Goal: Navigation & Orientation: Find specific page/section

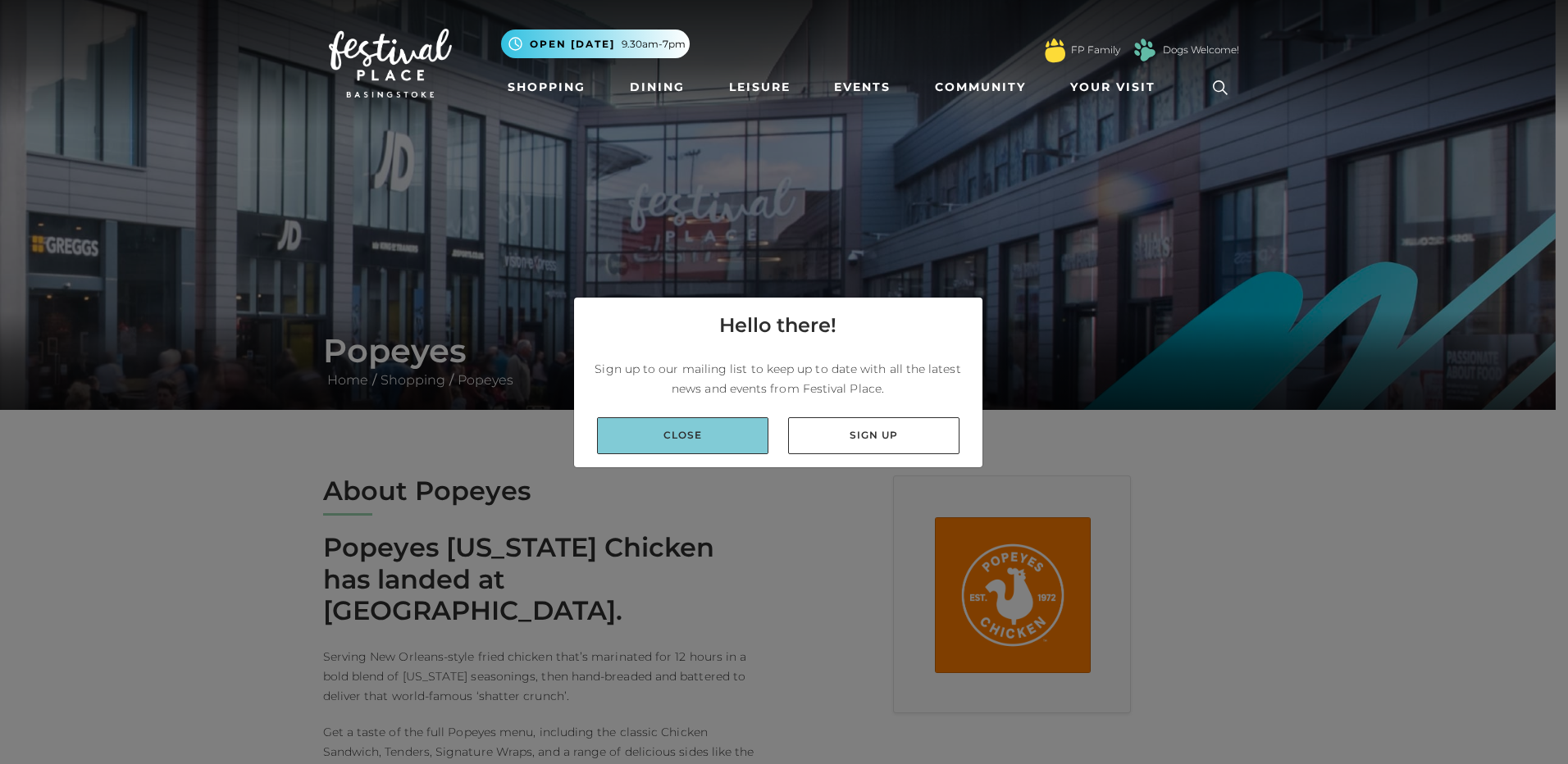
click at [714, 425] on link "Close" at bounding box center [682, 435] width 172 height 37
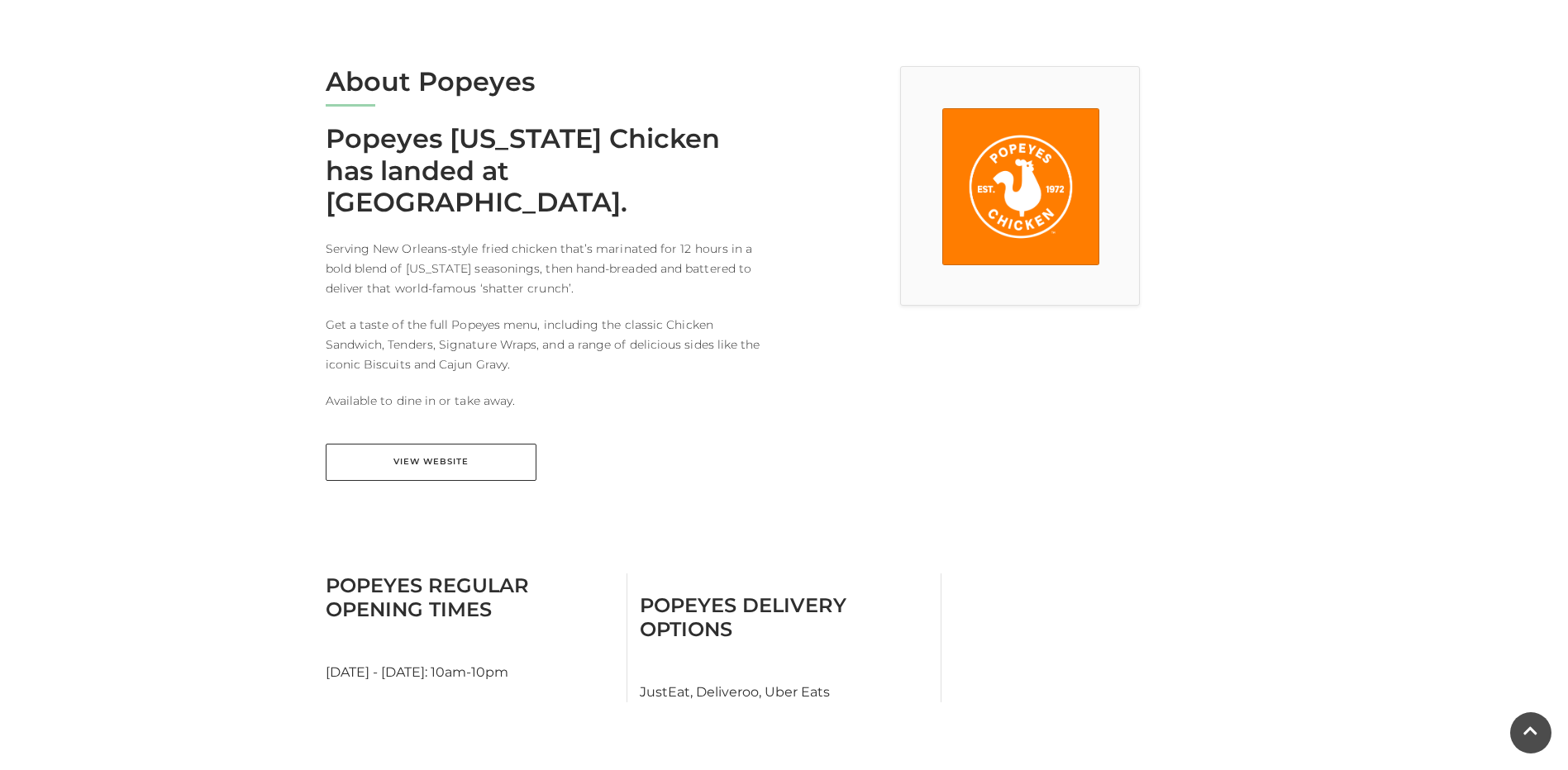
scroll to position [909, 0]
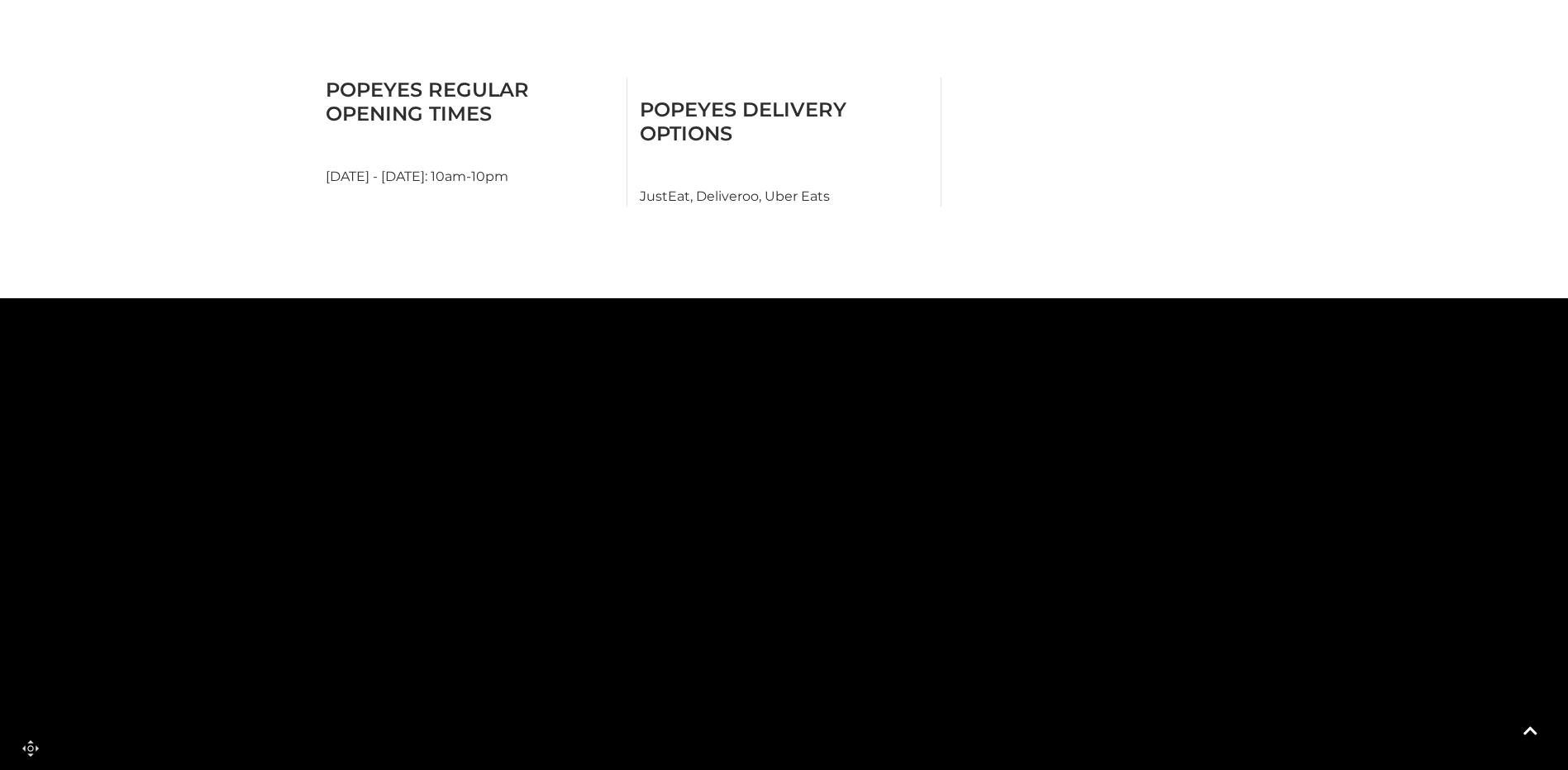
drag, startPoint x: 644, startPoint y: 382, endPoint x: 618, endPoint y: 479, distance: 100.4
drag, startPoint x: 641, startPoint y: 431, endPoint x: 649, endPoint y: 570, distance: 139.2
click at [649, 570] on polygon at bounding box center [713, 104] width 1560 height 1807
drag, startPoint x: 812, startPoint y: 392, endPoint x: 600, endPoint y: 576, distance: 280.7
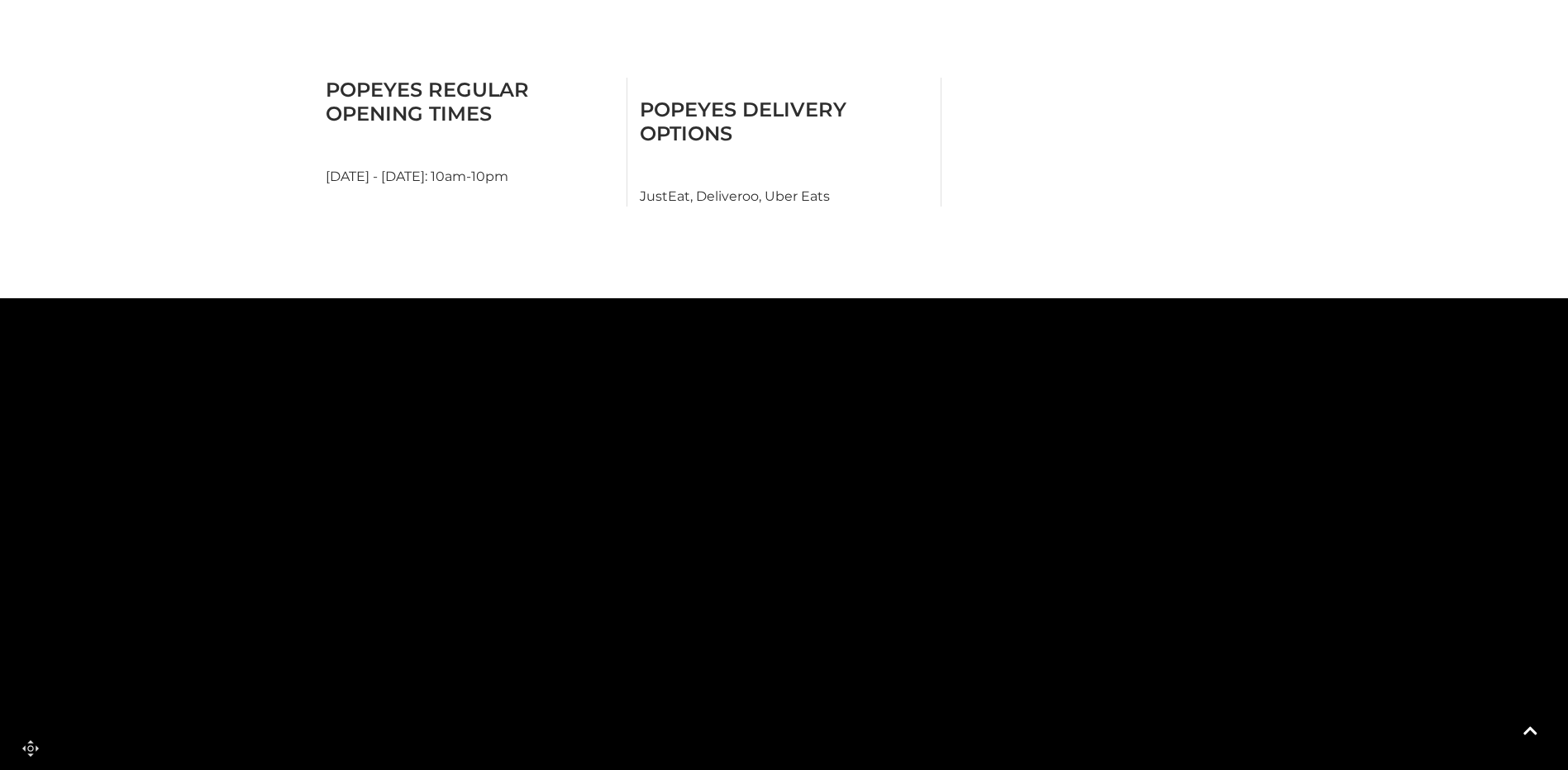
click at [600, 581] on rect at bounding box center [582, 619] width 209 height 77
drag, startPoint x: 787, startPoint y: 452, endPoint x: 626, endPoint y: 560, distance: 193.9
click at [626, 560] on icon at bounding box center [1073, 206] width 4661 height 2579
drag, startPoint x: 1025, startPoint y: 495, endPoint x: 720, endPoint y: 558, distance: 311.4
click at [720, 570] on polygon at bounding box center [688, 619] width 157 height 99
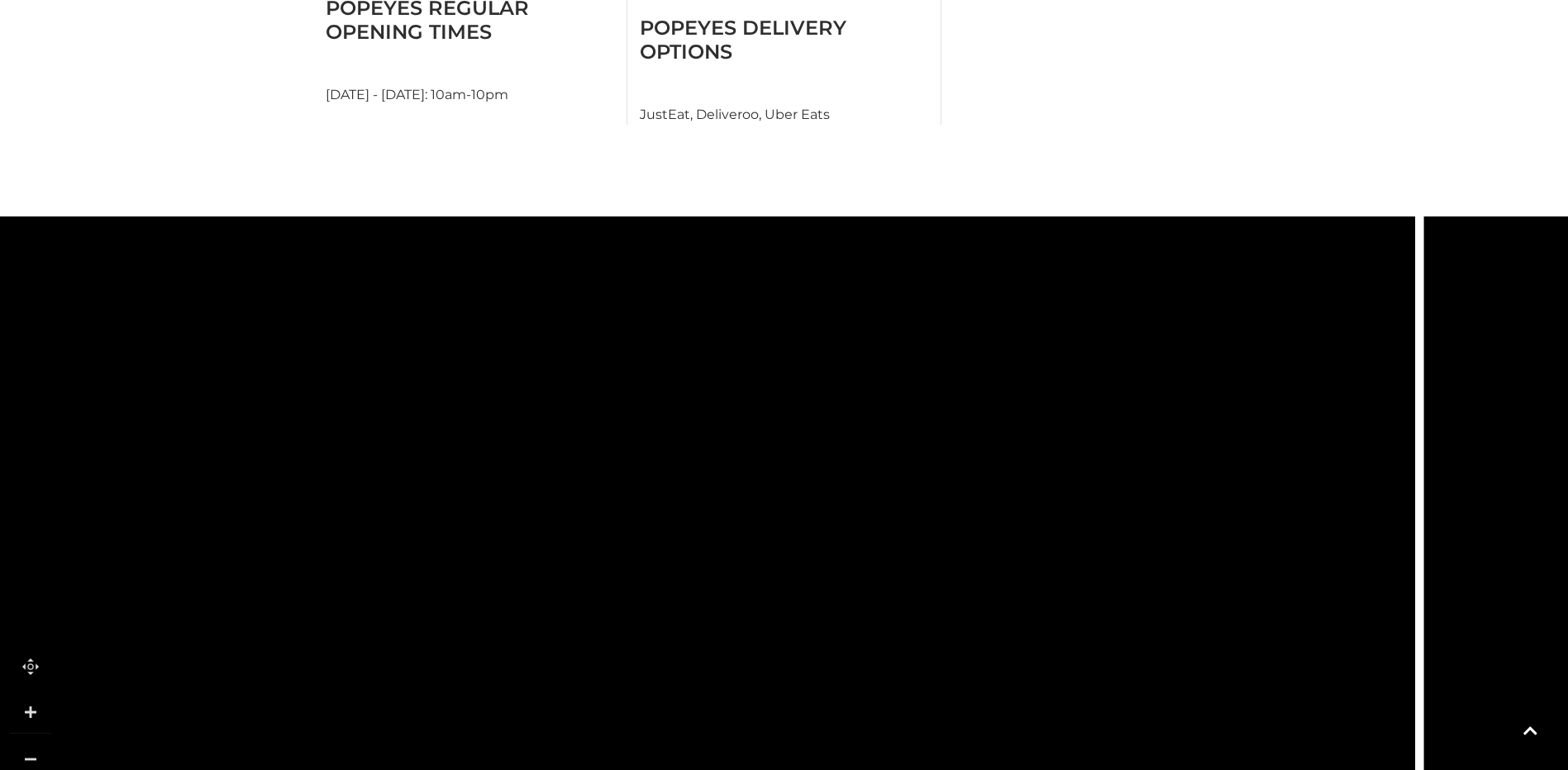
scroll to position [992, 0]
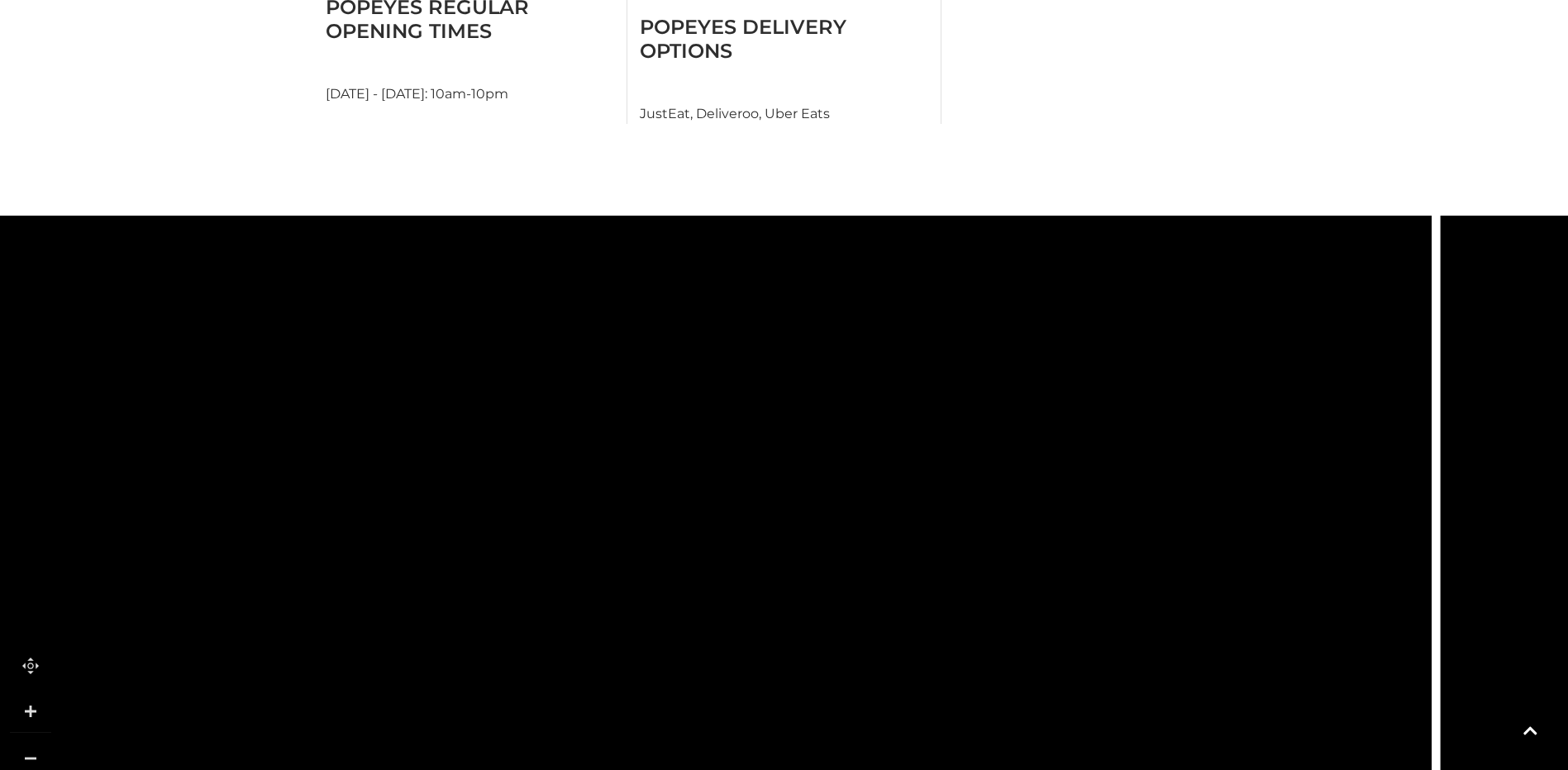
drag, startPoint x: 678, startPoint y: 432, endPoint x: 700, endPoint y: 718, distance: 286.8
click at [700, 718] on rect at bounding box center [764, 711] width 156 height 78
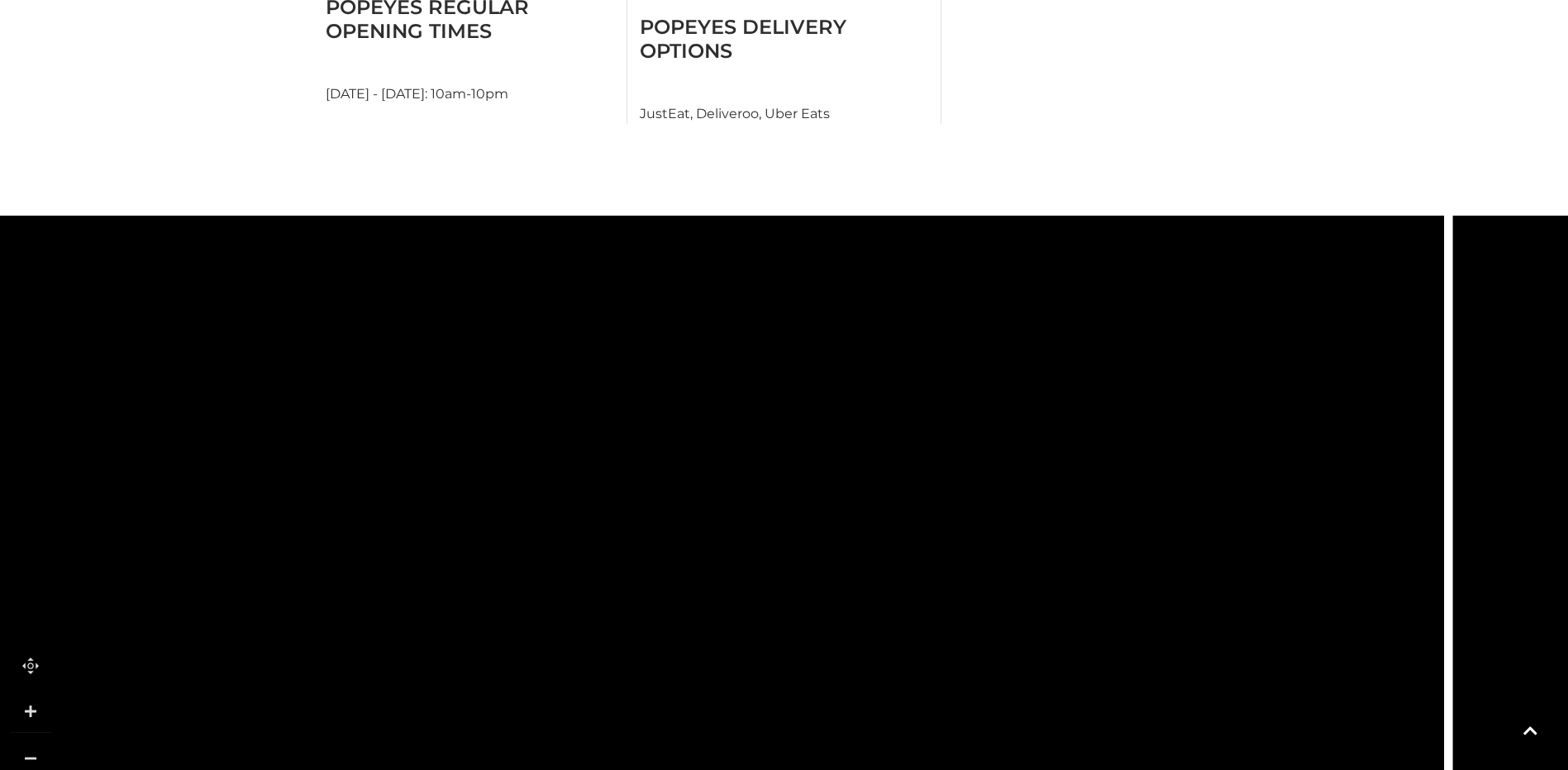
drag, startPoint x: 698, startPoint y: 502, endPoint x: 704, endPoint y: 715, distance: 213.1
click at [704, 715] on rect at bounding box center [655, 736] width 144 height 57
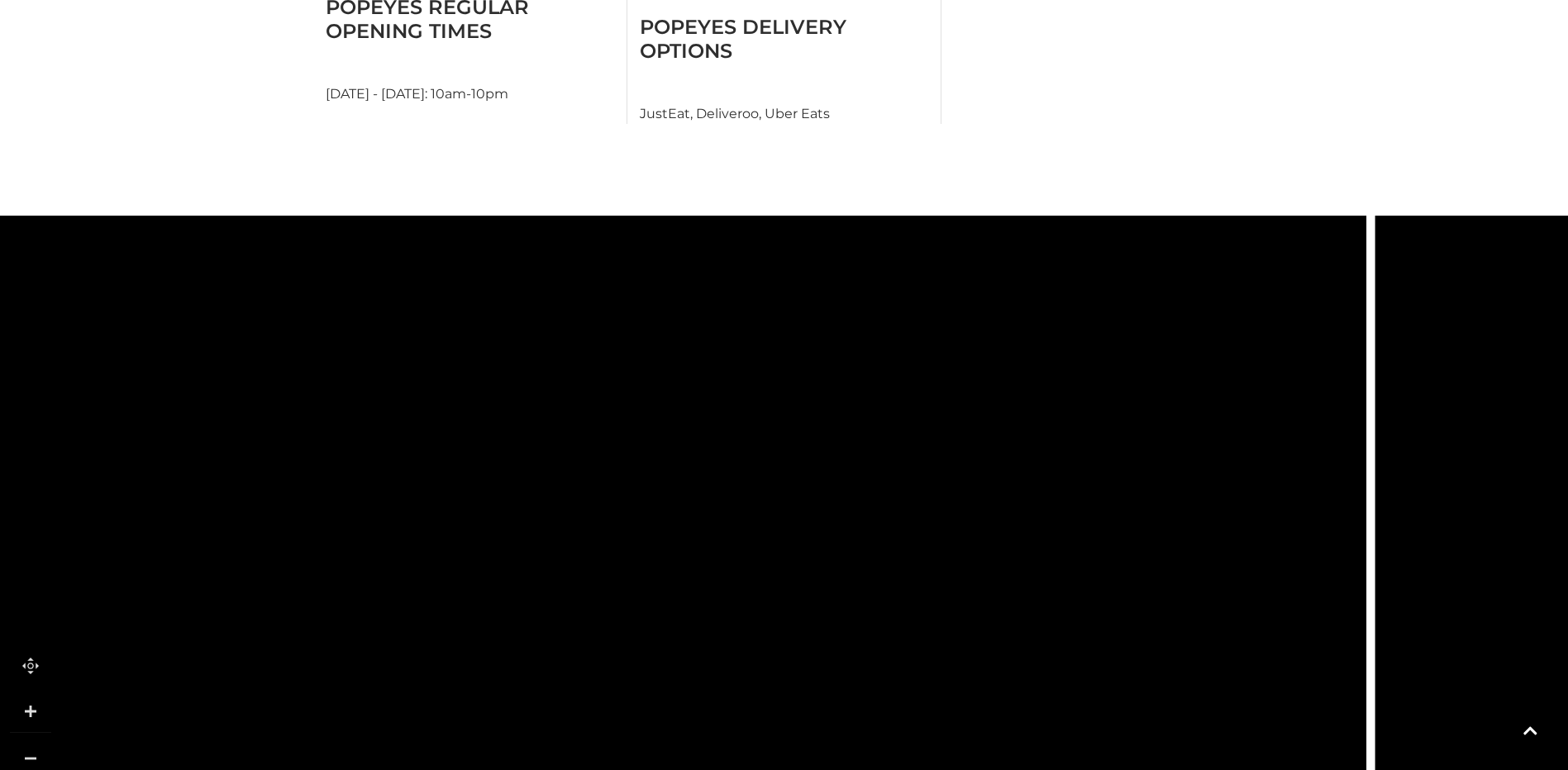
drag, startPoint x: 724, startPoint y: 495, endPoint x: 647, endPoint y: 412, distance: 113.2
click at [647, 412] on rect at bounding box center [630, 405] width 39 height 104
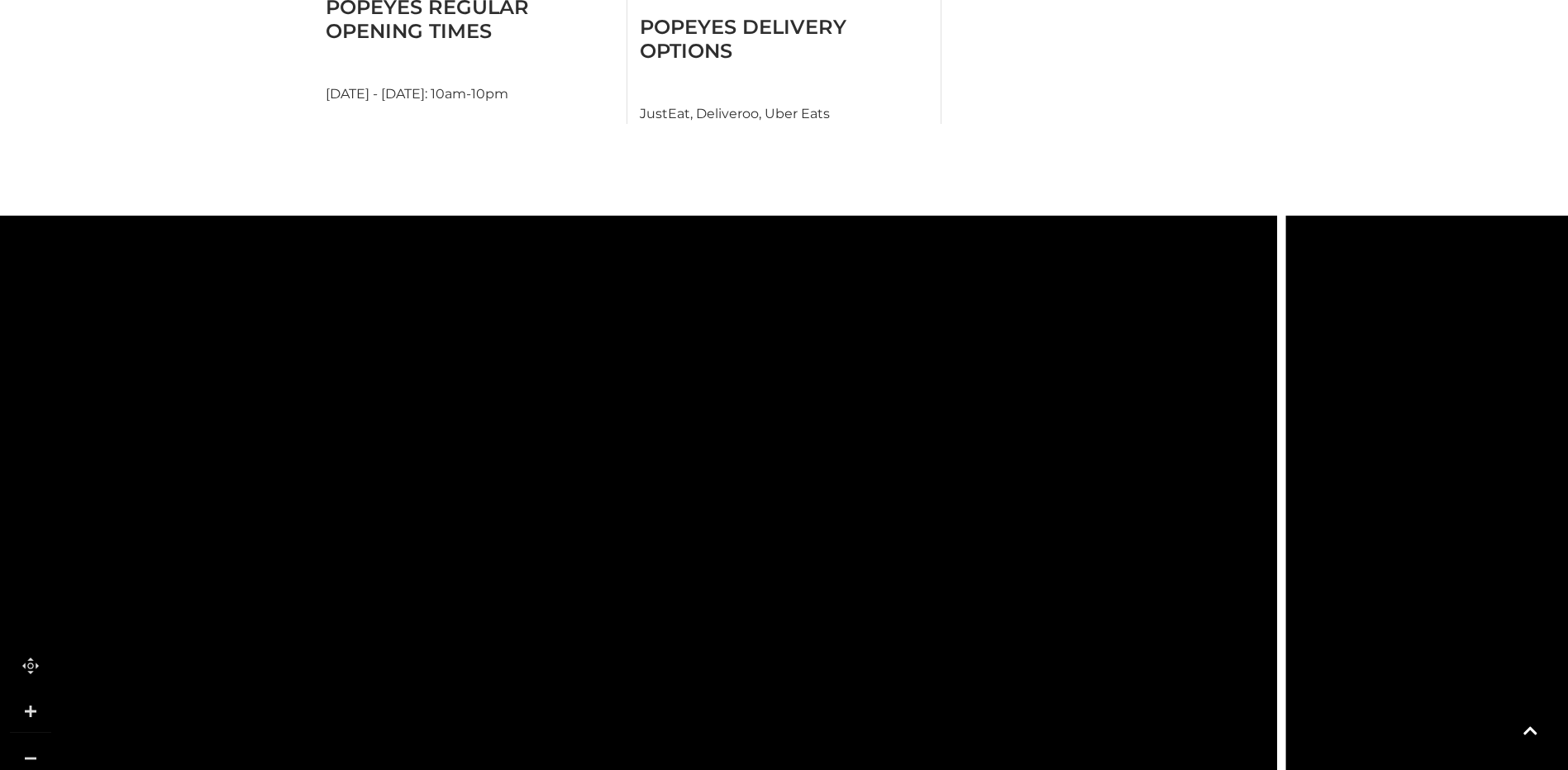
drag, startPoint x: 759, startPoint y: 633, endPoint x: 669, endPoint y: 288, distance: 356.5
click at [669, 288] on icon at bounding box center [865, 338] width 631 height 1407
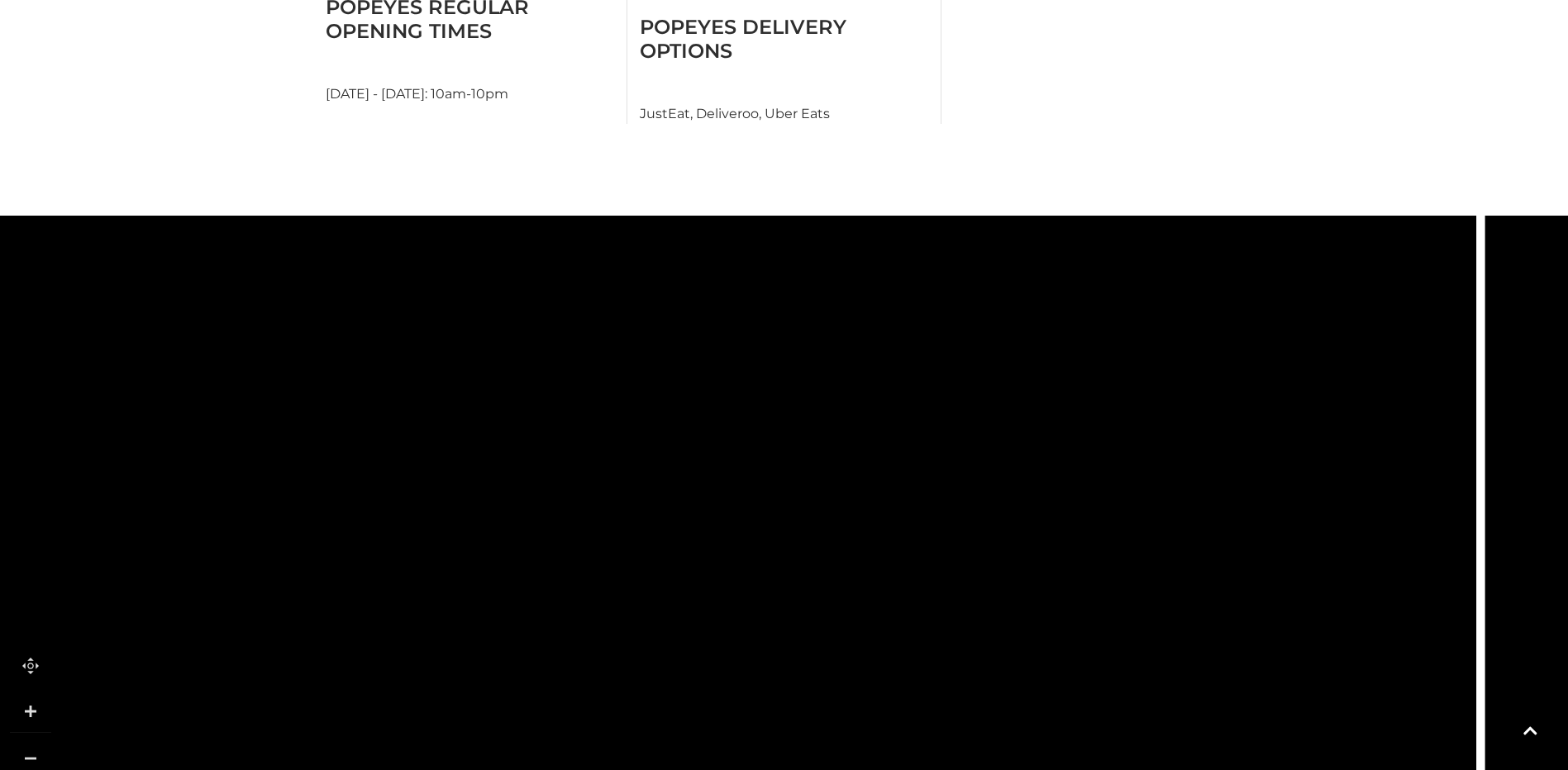
drag, startPoint x: 670, startPoint y: 566, endPoint x: 869, endPoint y: 450, distance: 230.3
click at [869, 450] on icon at bounding box center [1064, 222] width 631 height 1407
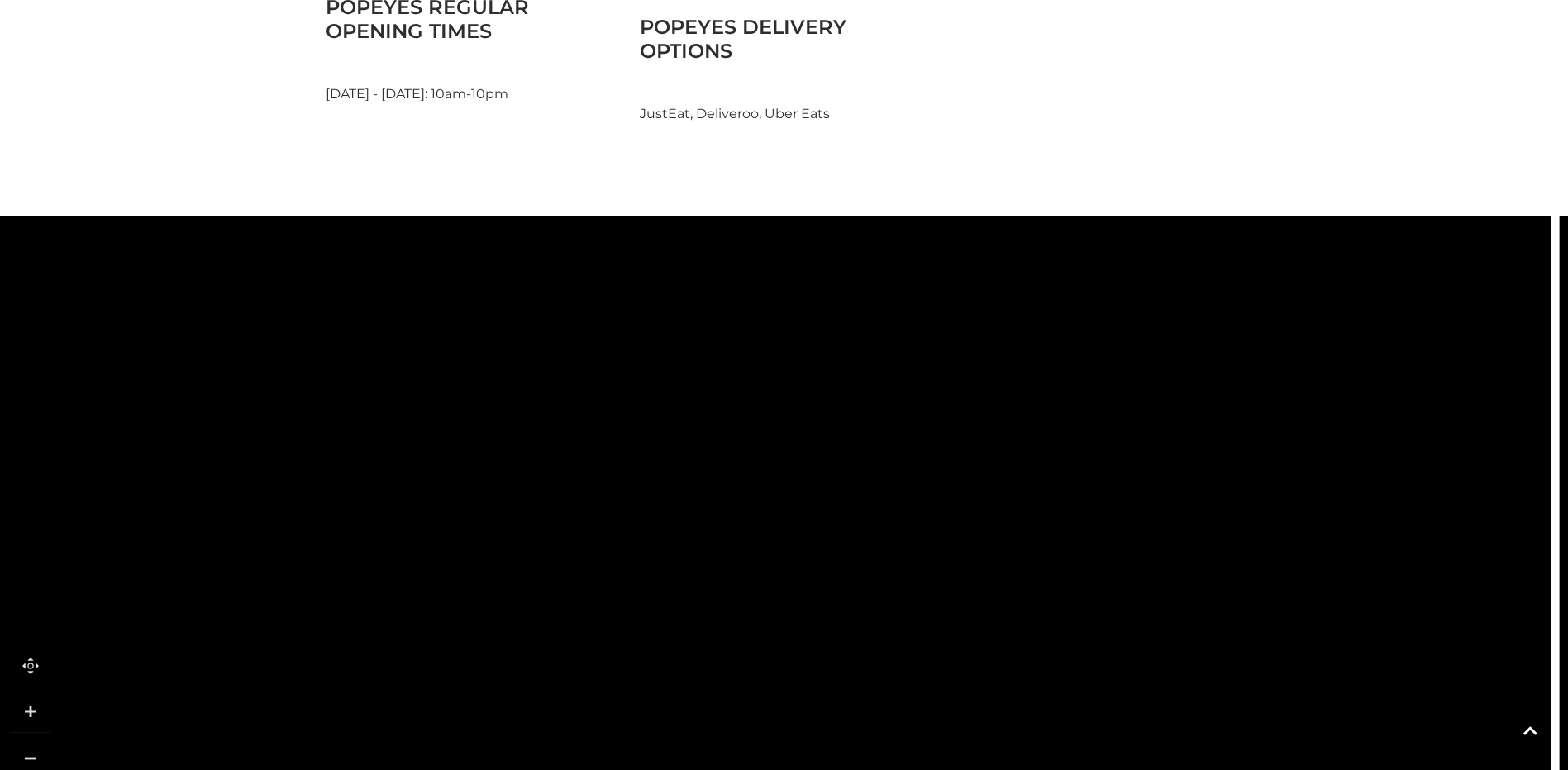
drag, startPoint x: 747, startPoint y: 640, endPoint x: 821, endPoint y: 484, distance: 172.7
click at [821, 484] on icon at bounding box center [879, 541] width 148 height 158
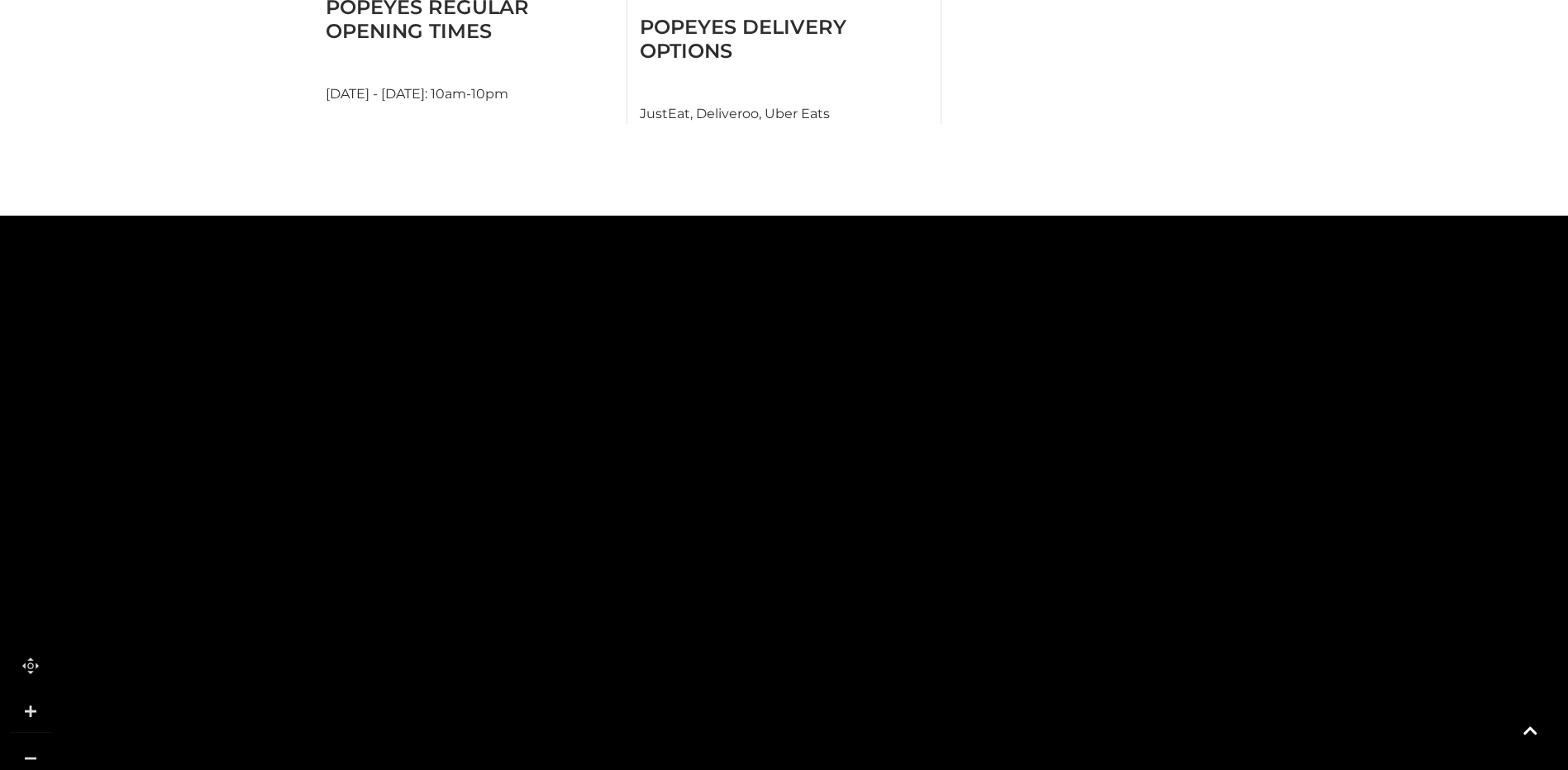
drag, startPoint x: 537, startPoint y: 359, endPoint x: 1073, endPoint y: 346, distance: 536.2
click at [1014, 404] on rect at bounding box center [941, 440] width 144 height 74
drag, startPoint x: 667, startPoint y: 367, endPoint x: 1040, endPoint y: 414, distance: 375.9
click at [1038, 595] on rect at bounding box center [1027, 614] width 142 height 38
drag, startPoint x: 913, startPoint y: 504, endPoint x: 865, endPoint y: 594, distance: 102.0
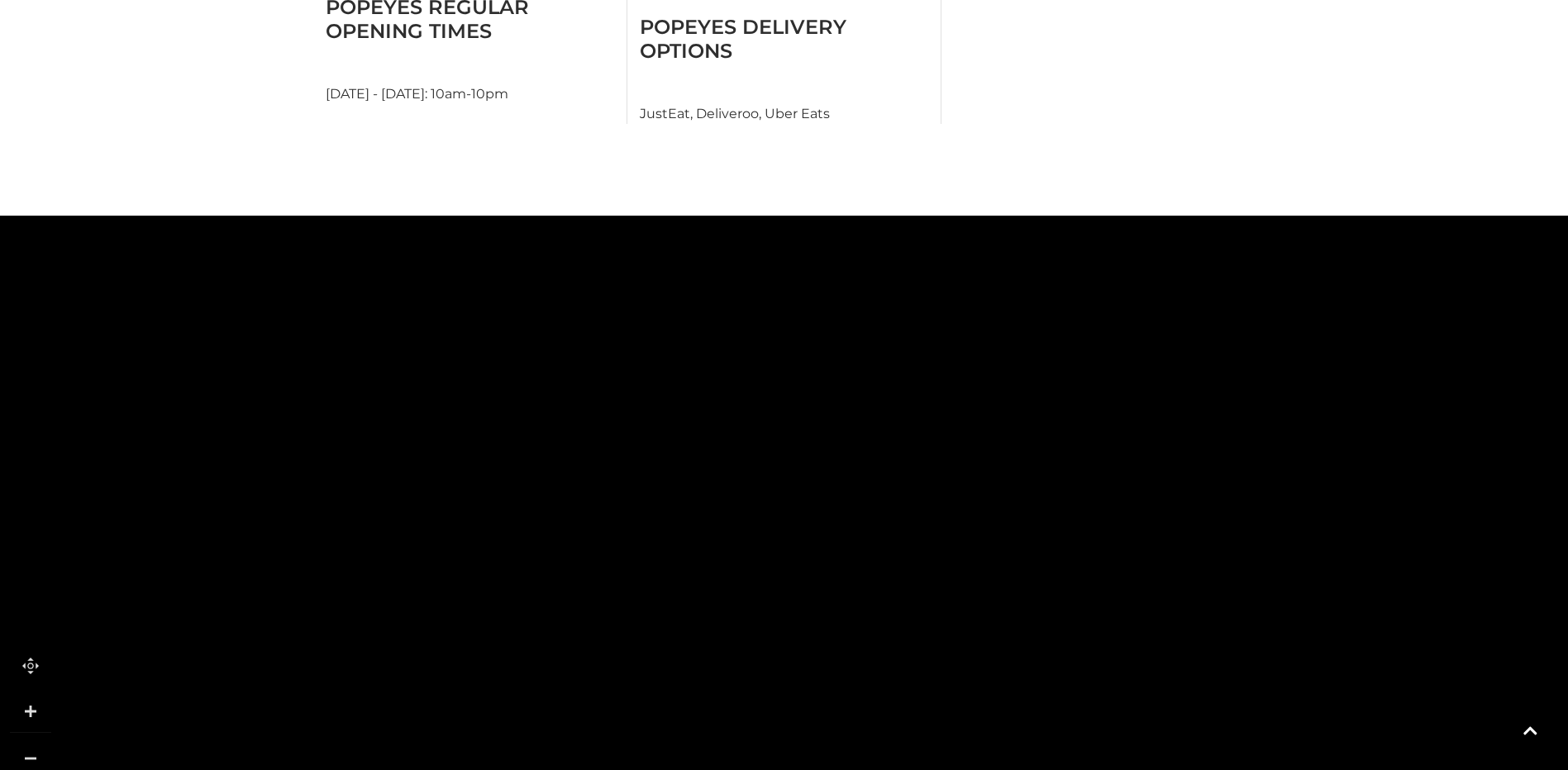
click at [865, 619] on rect at bounding box center [819, 649] width 142 height 59
drag, startPoint x: 923, startPoint y: 400, endPoint x: 439, endPoint y: 542, distance: 504.4
click at [439, 542] on polygon at bounding box center [468, 481] width 122 height 305
drag, startPoint x: 601, startPoint y: 338, endPoint x: 584, endPoint y: 682, distance: 344.4
click at [579, 700] on rect at bounding box center [593, 772] width 62 height 144
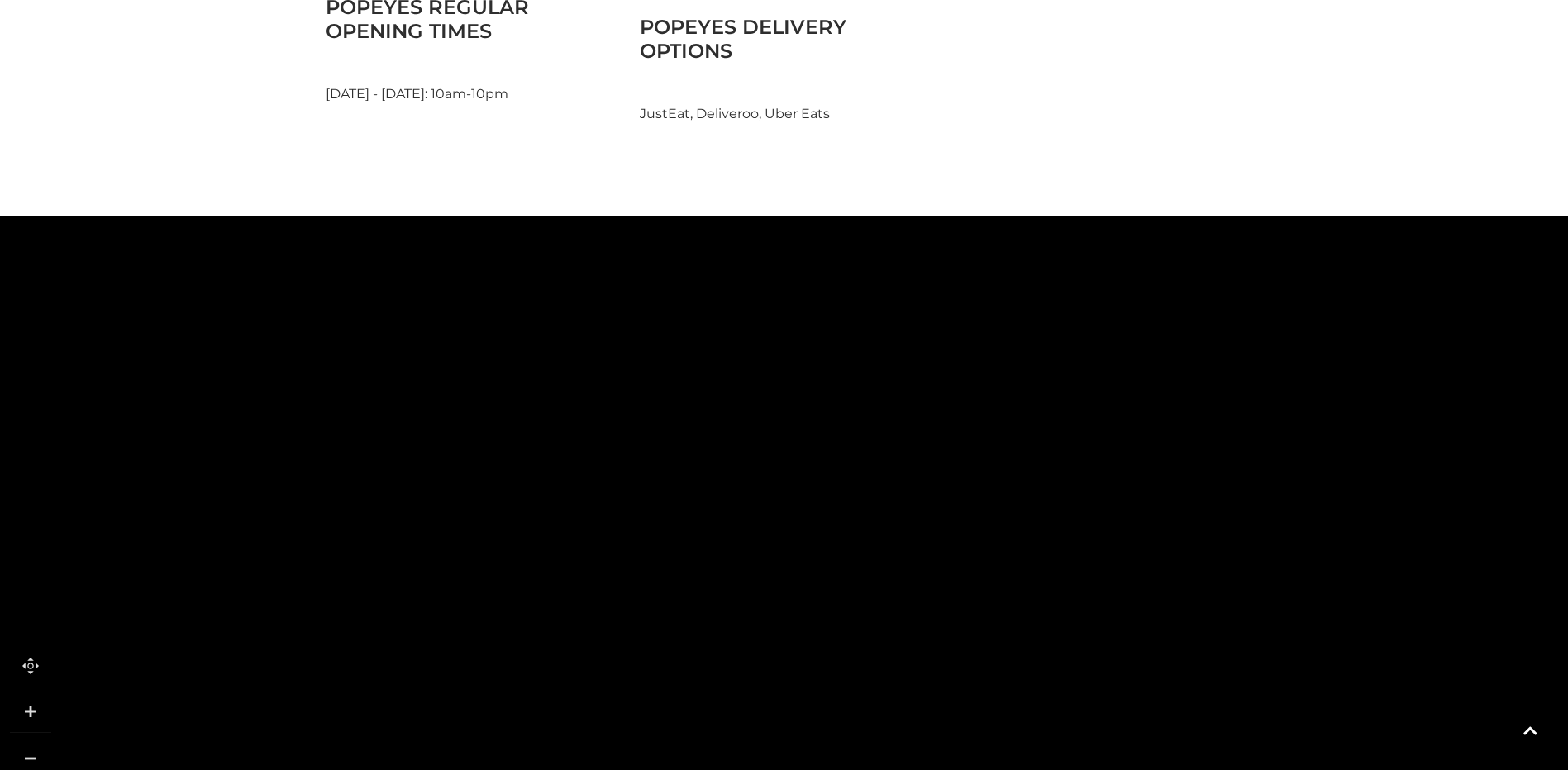
drag, startPoint x: 699, startPoint y: 620, endPoint x: 716, endPoint y: 659, distance: 42.5
drag, startPoint x: 466, startPoint y: 543, endPoint x: 877, endPoint y: 458, distance: 419.7
drag, startPoint x: 1098, startPoint y: 618, endPoint x: 730, endPoint y: 166, distance: 582.9
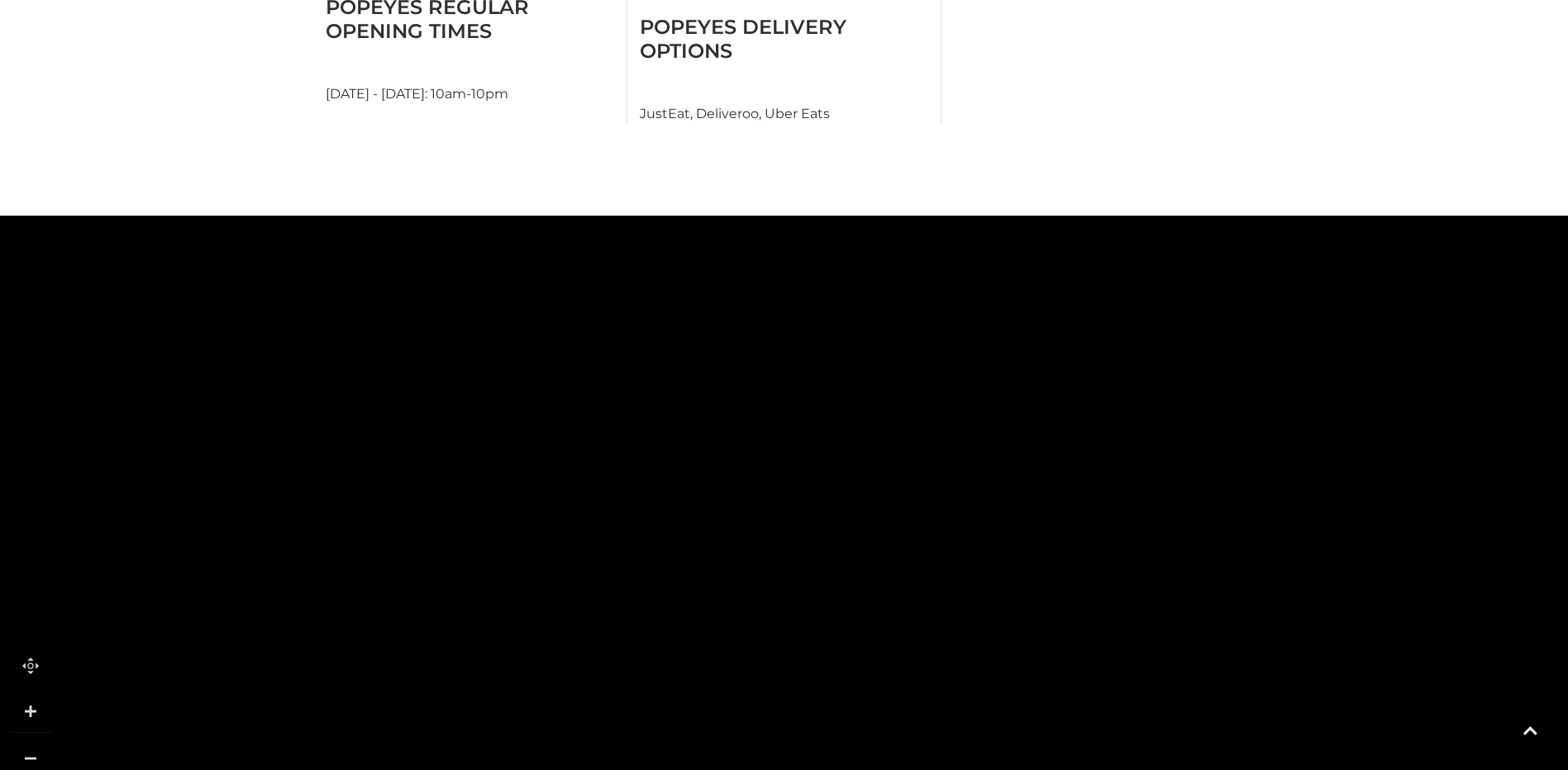
drag, startPoint x: 1040, startPoint y: 528, endPoint x: 899, endPoint y: 244, distance: 317.1
drag, startPoint x: 848, startPoint y: 481, endPoint x: 418, endPoint y: 124, distance: 558.9
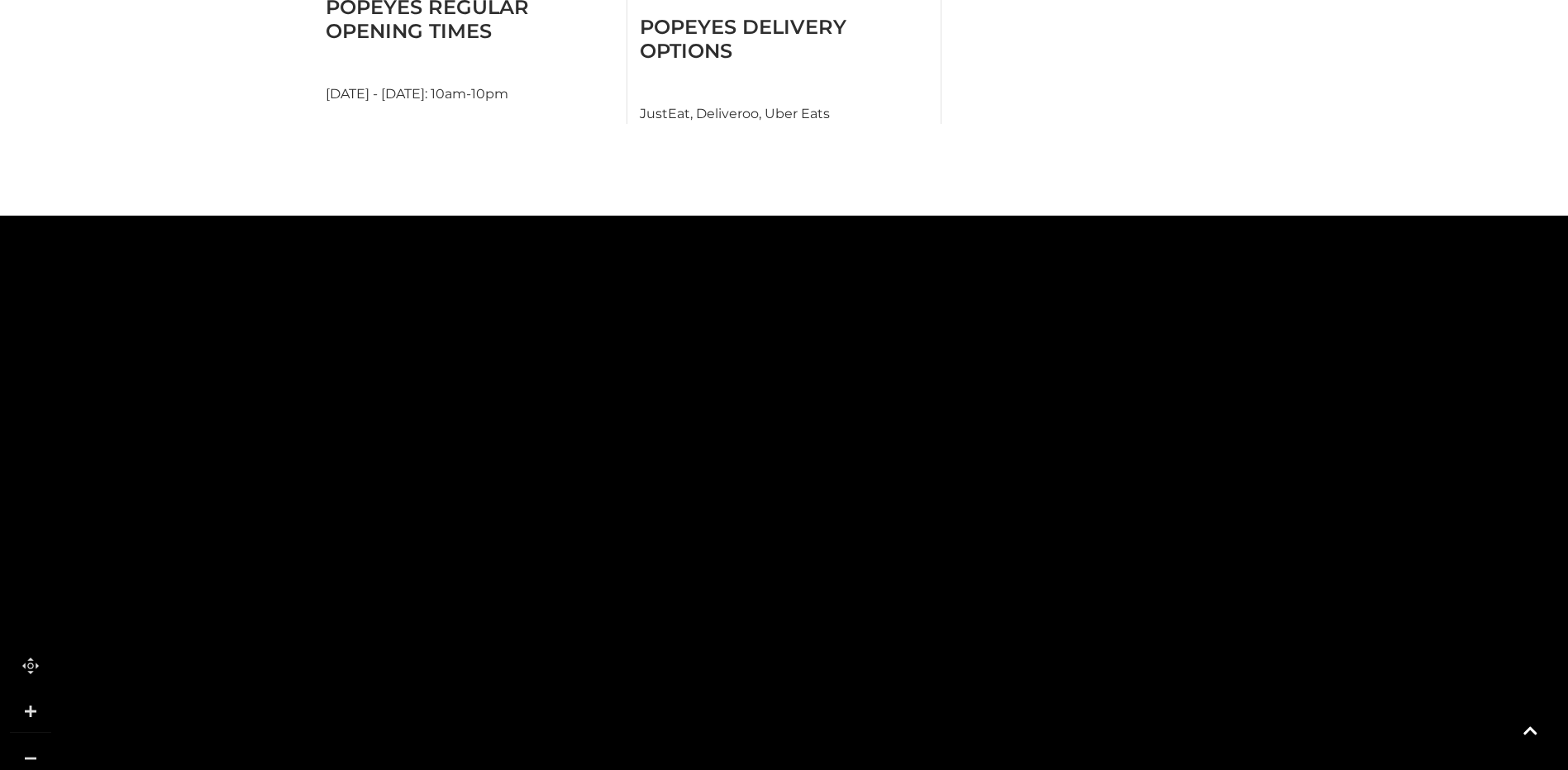
drag, startPoint x: 428, startPoint y: 471, endPoint x: 913, endPoint y: 630, distance: 510.4
click at [913, 630] on icon at bounding box center [1553, 375] width 4661 height 2579
drag, startPoint x: 775, startPoint y: 380, endPoint x: 734, endPoint y: 693, distance: 315.7
click at [734, 693] on rect at bounding box center [770, 713] width 140 height 38
